Goal: Check status: Check status

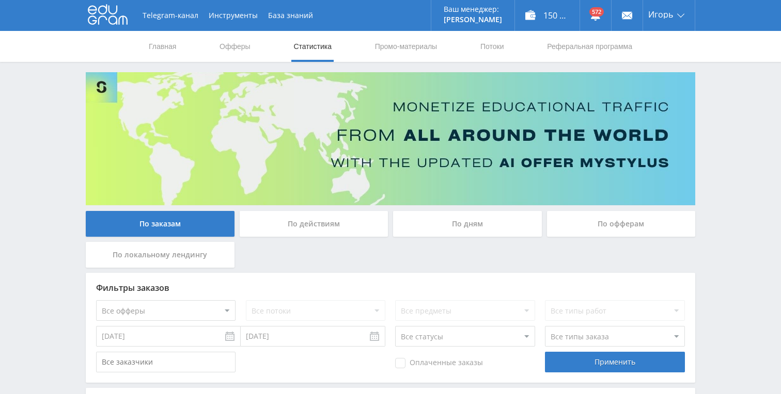
click at [462, 223] on div "По дням" at bounding box center [467, 224] width 149 height 26
click at [0, 0] on input "По дням" at bounding box center [0, 0] width 0 height 0
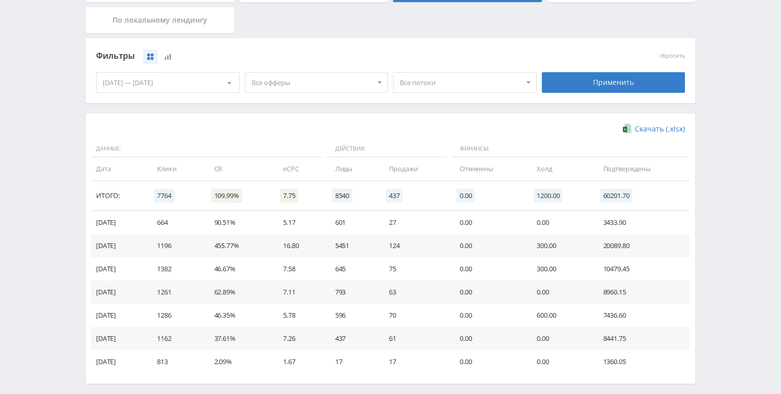
scroll to position [224, 0]
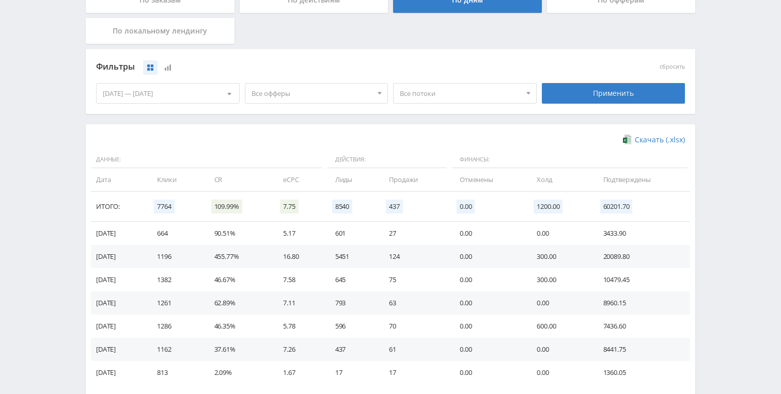
click at [192, 92] on div "[DATE] — [DATE]" at bounding box center [168, 94] width 142 height 20
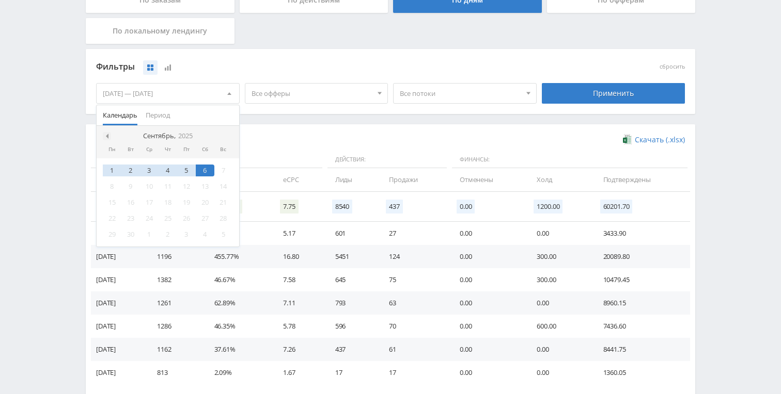
click at [104, 134] on span at bounding box center [105, 136] width 5 height 5
click at [189, 169] on div "1" at bounding box center [186, 171] width 19 height 12
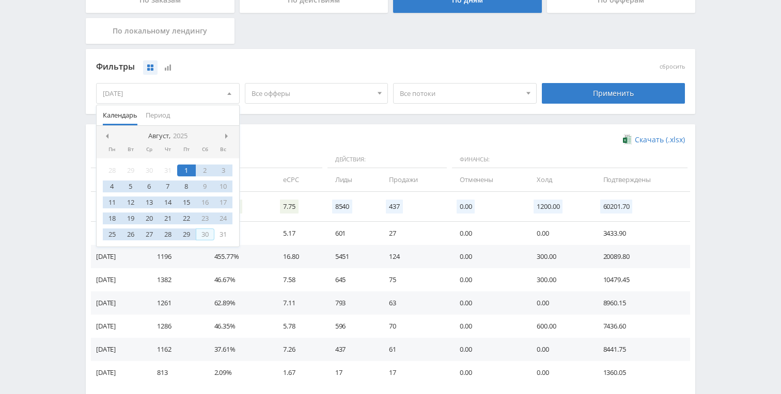
click at [204, 233] on div "30" at bounding box center [205, 235] width 19 height 12
click at [221, 234] on div "31" at bounding box center [223, 235] width 19 height 12
click at [186, 168] on div "1" at bounding box center [186, 171] width 19 height 12
click at [604, 98] on div "Применить" at bounding box center [614, 93] width 144 height 21
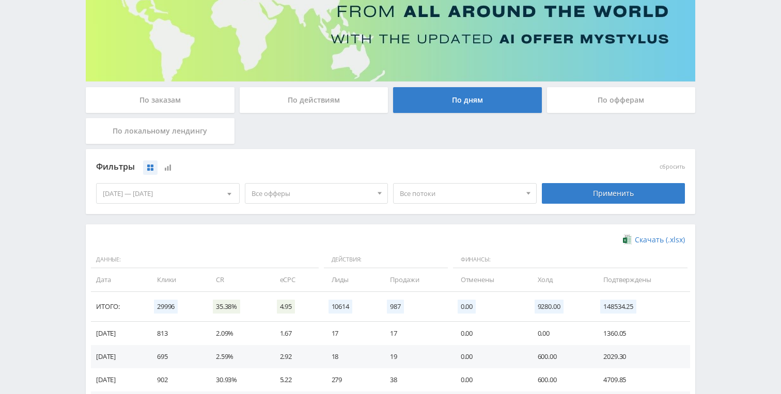
scroll to position [134, 0]
